Goal: Go to known website: Go to known website

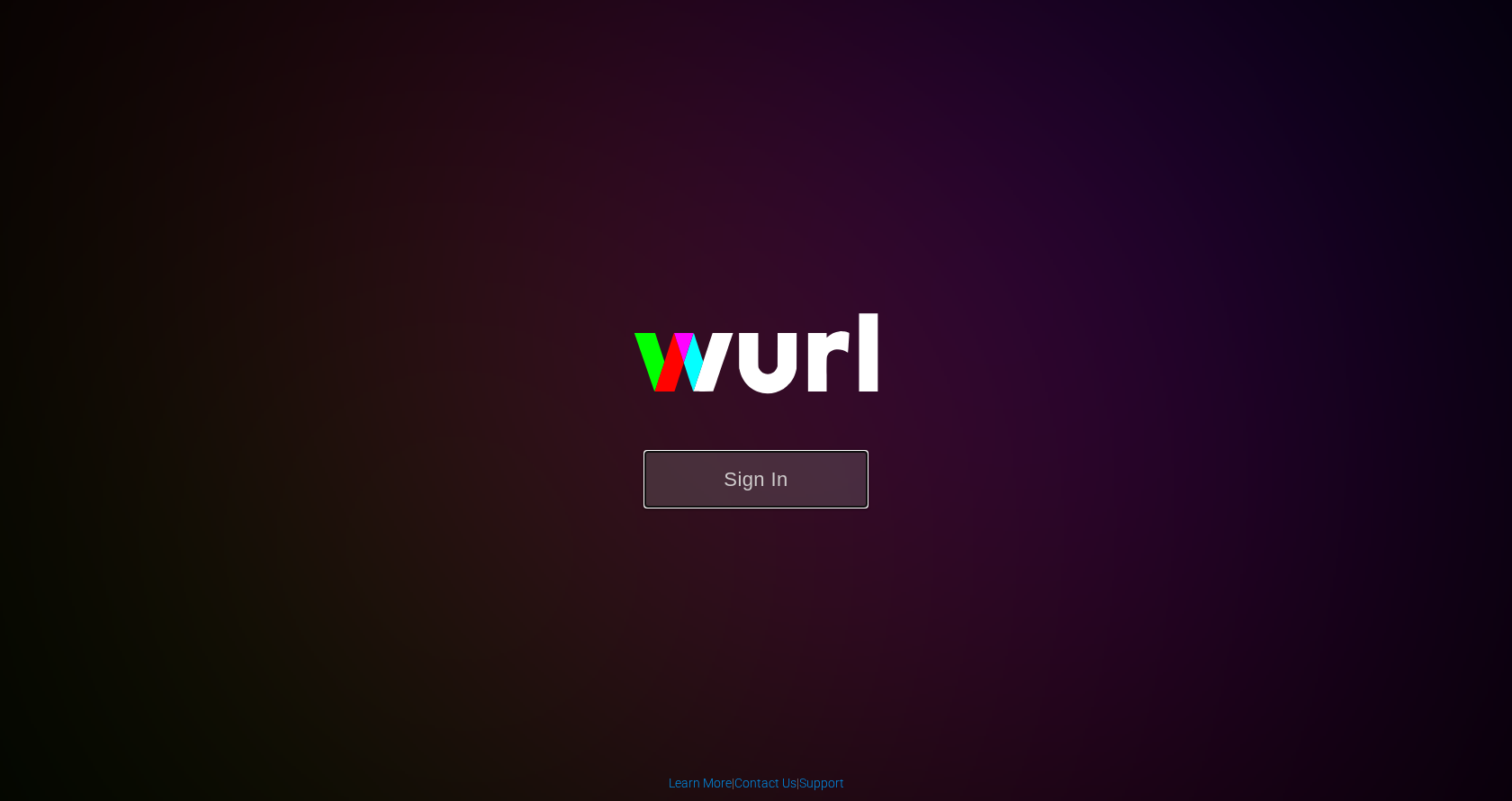
click at [753, 486] on button "Sign In" at bounding box center [756, 479] width 225 height 59
click at [769, 475] on button "Sign In" at bounding box center [756, 479] width 225 height 59
